Goal: Task Accomplishment & Management: Manage account settings

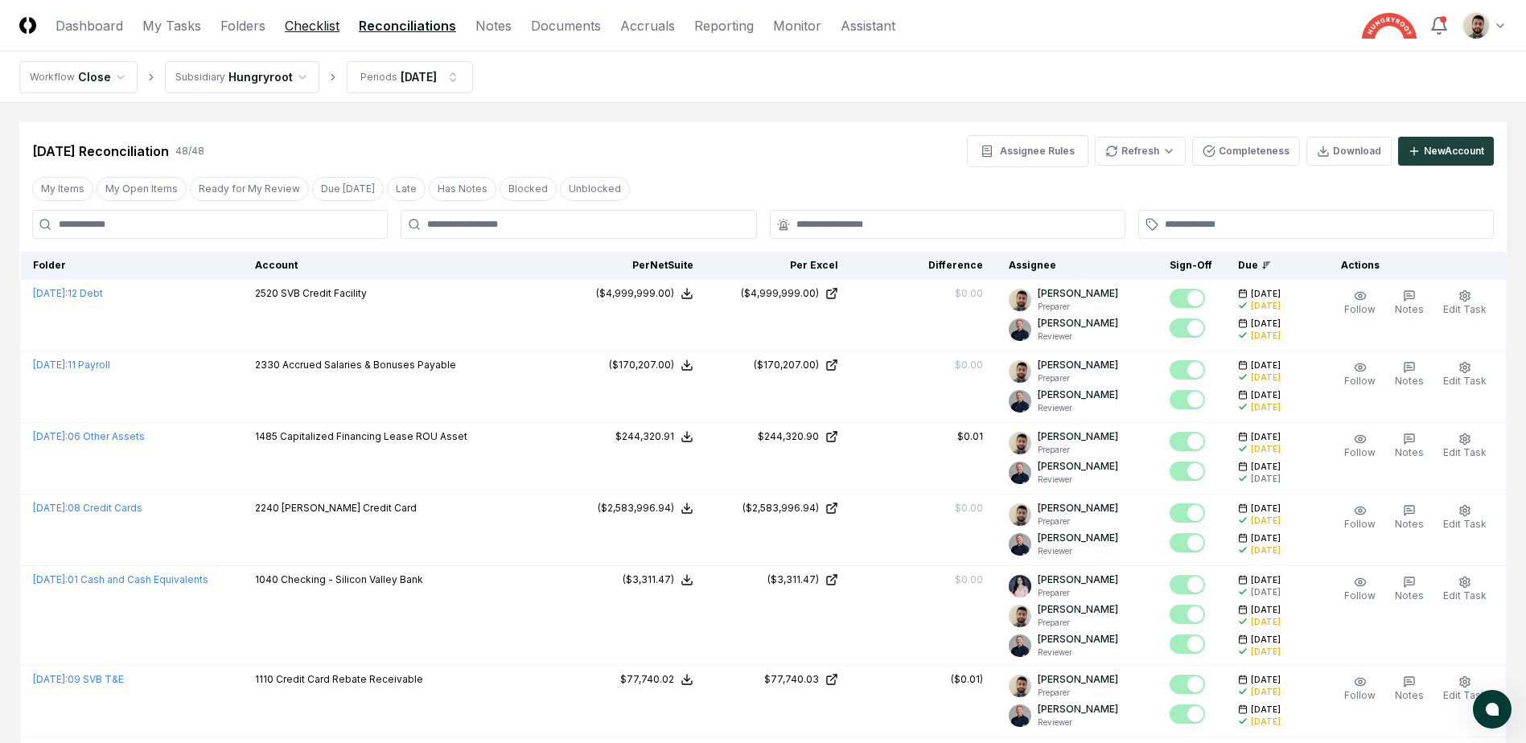
click at [322, 35] on link "Checklist" at bounding box center [312, 25] width 55 height 19
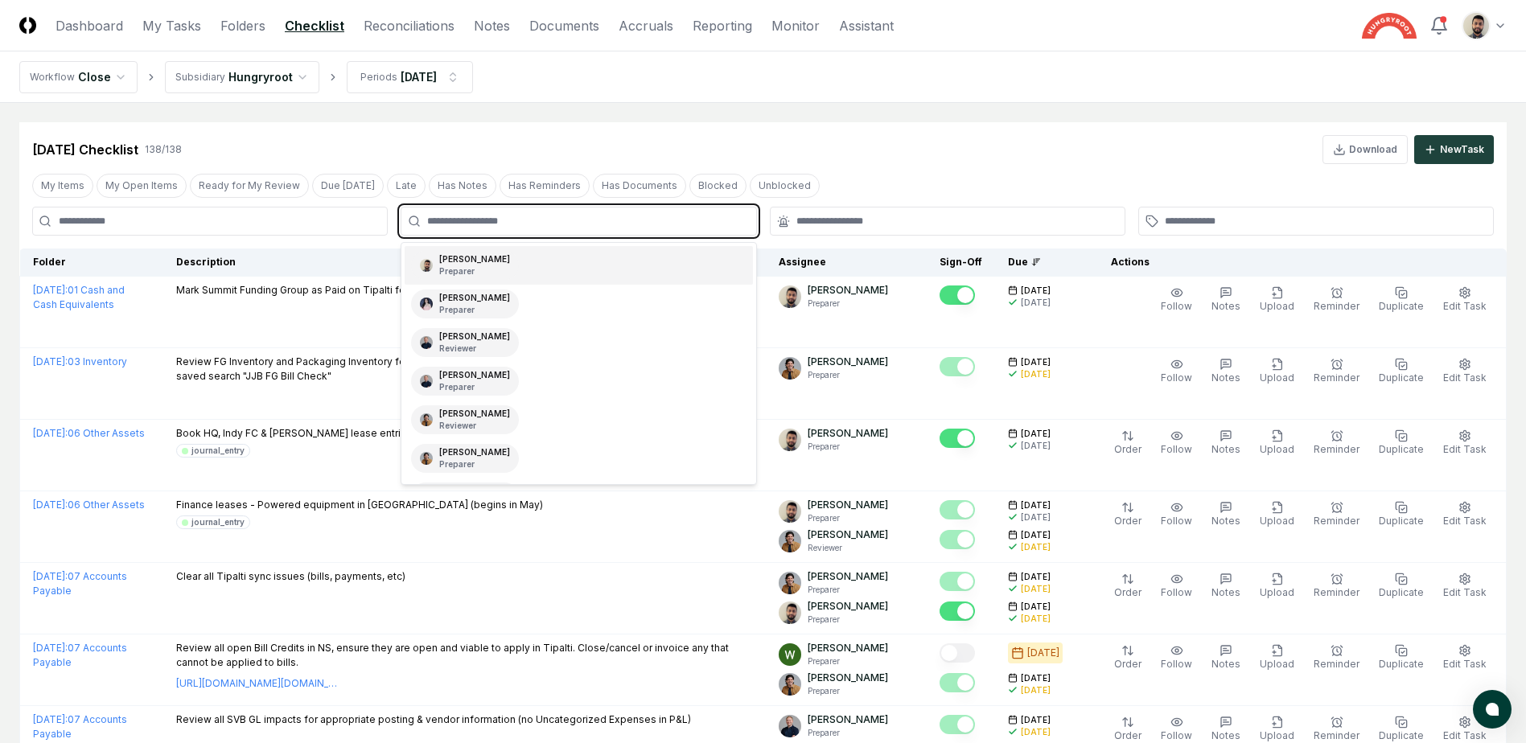
click at [564, 219] on input "text" at bounding box center [586, 221] width 319 height 14
click at [560, 262] on div "[PERSON_NAME] Preparer" at bounding box center [579, 265] width 348 height 39
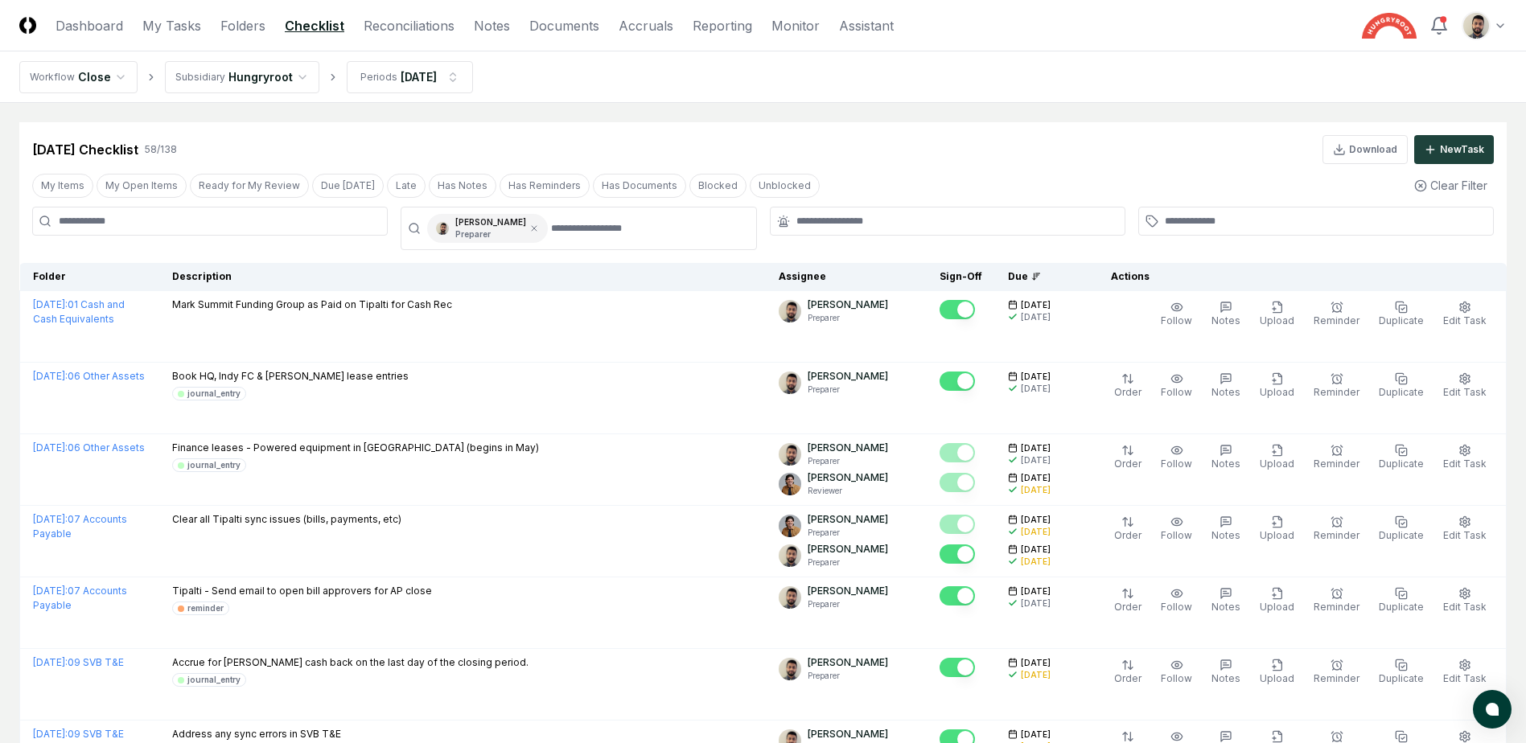
click at [934, 177] on div "My Items My Open Items Ready for My Review Due [DATE] Late Has Notes Has Remind…" at bounding box center [763, 186] width 1488 height 30
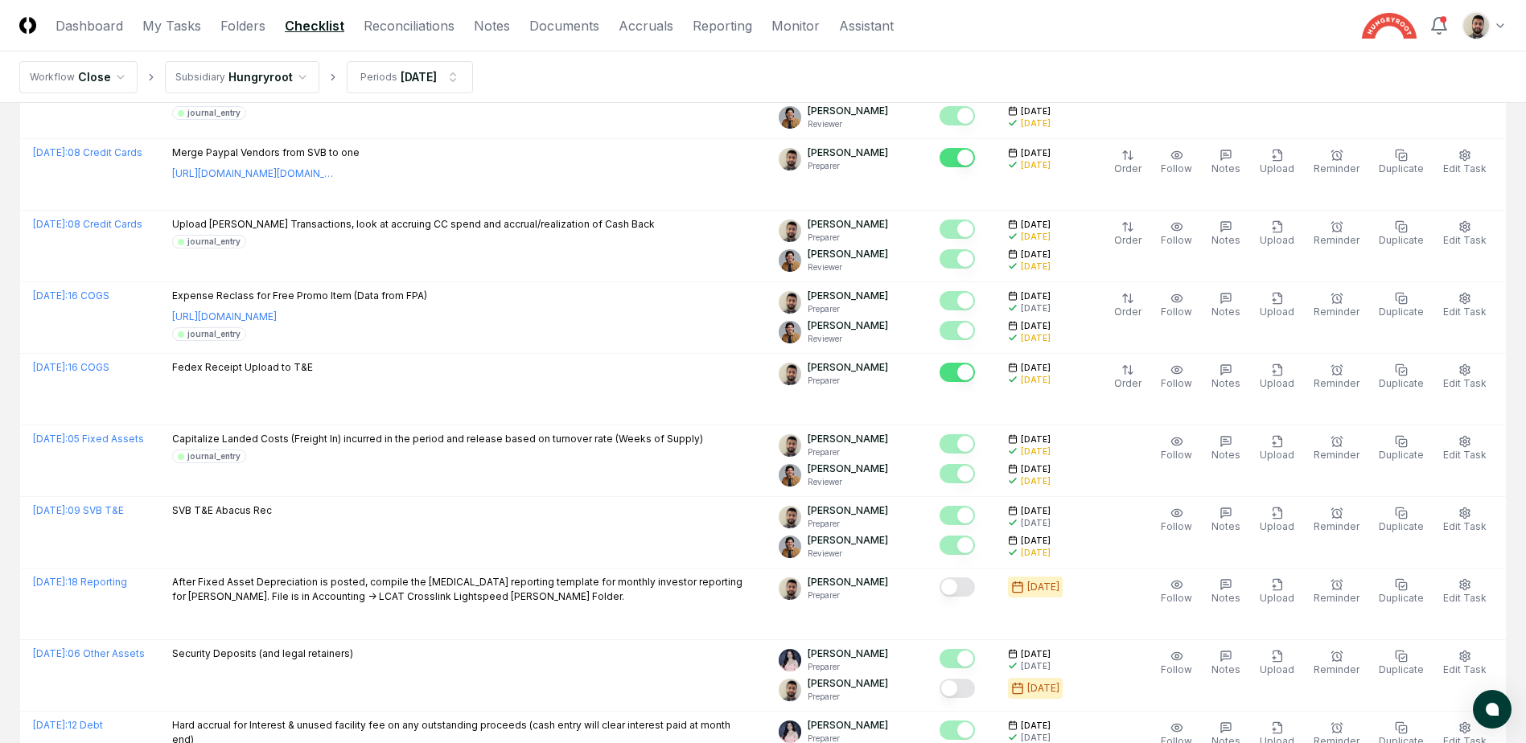
scroll to position [1851, 0]
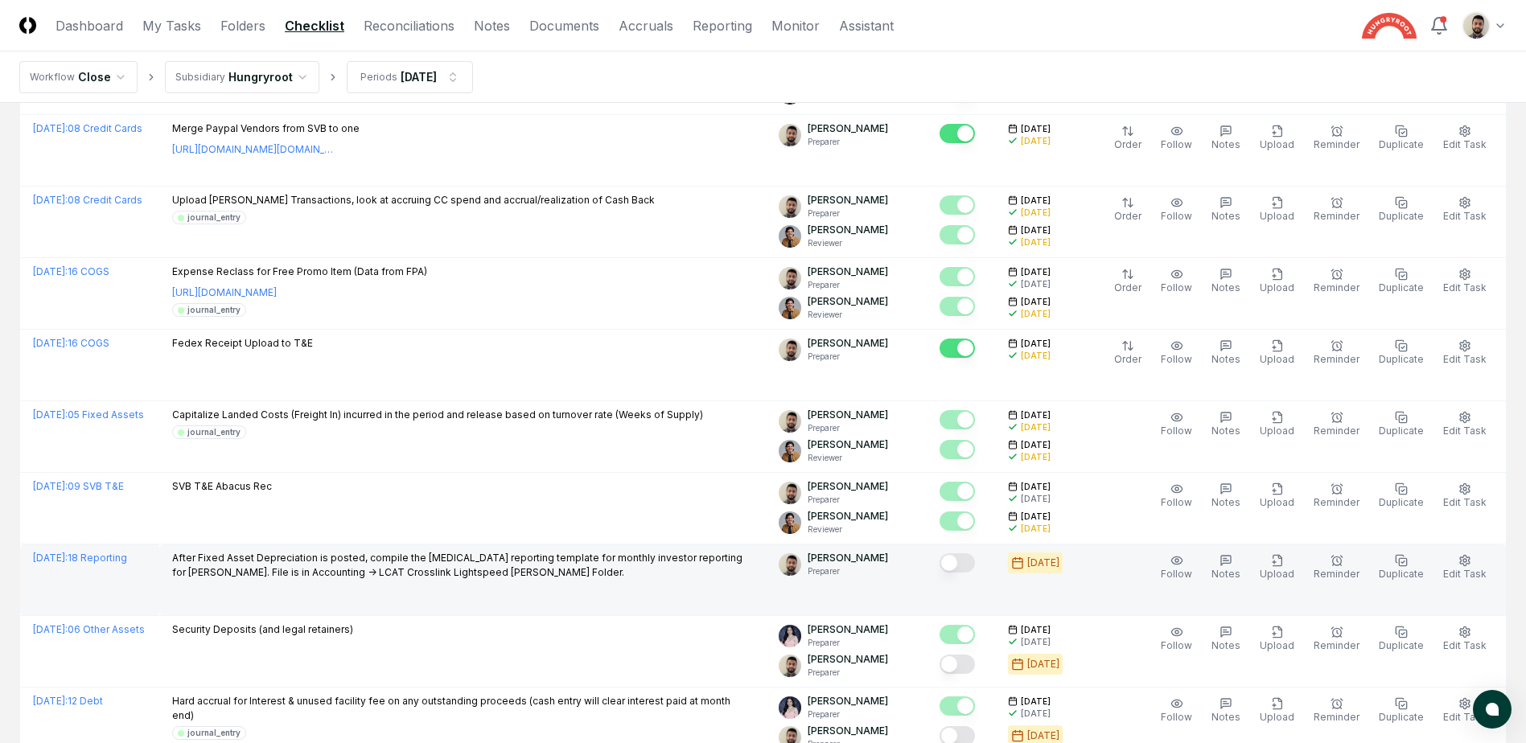
click at [975, 559] on button "Mark complete" at bounding box center [957, 563] width 35 height 19
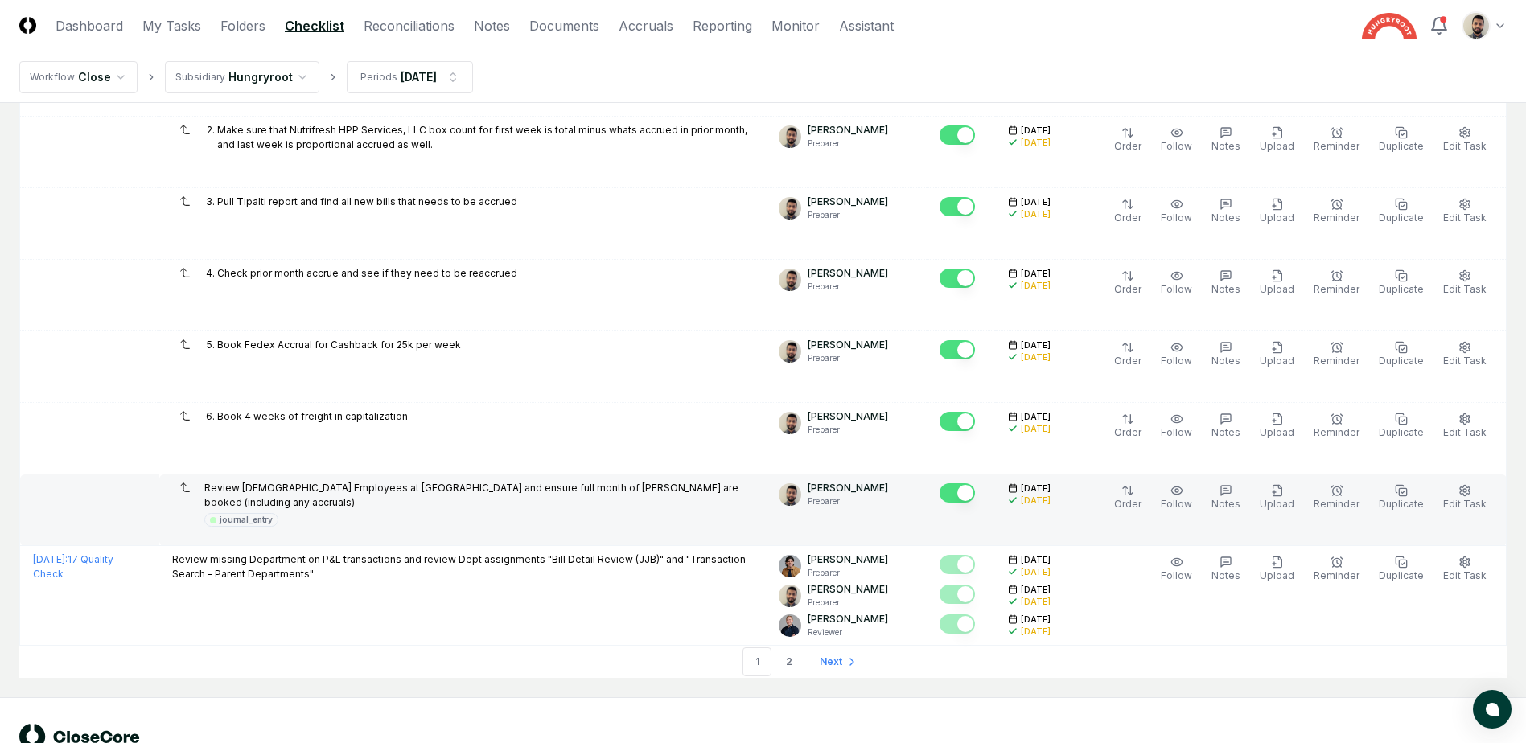
scroll to position [3503, 0]
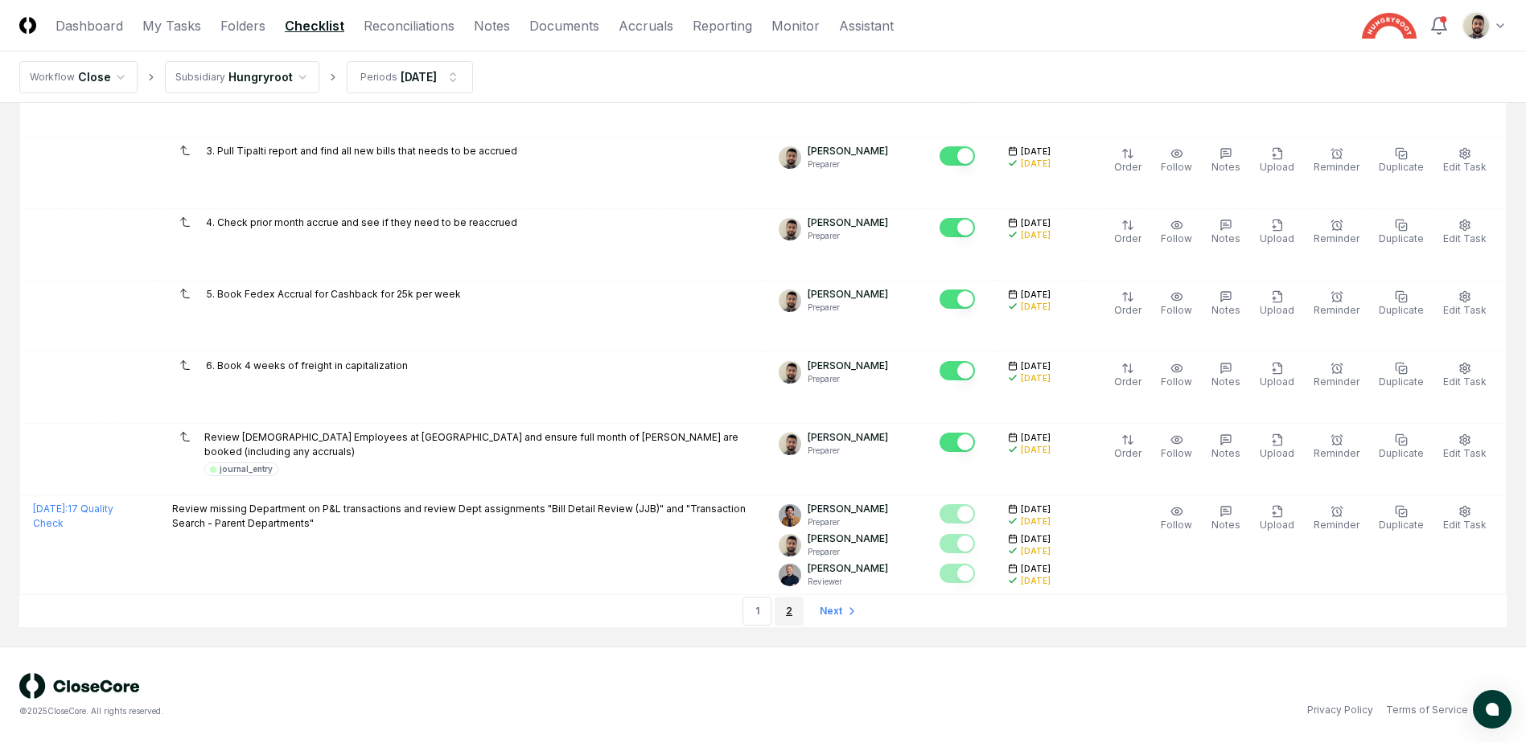
click at [785, 610] on link "2" at bounding box center [789, 611] width 29 height 29
